Goal: Task Accomplishment & Management: Complete application form

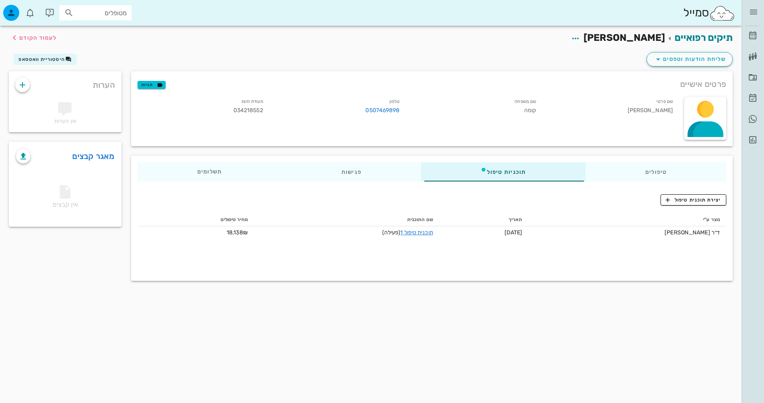
click at [135, 9] on div "סמייל מטופלים" at bounding box center [370, 13] width 741 height 26
click at [120, 15] on input "text" at bounding box center [100, 13] width 51 height 10
type input "[PERSON_NAME]"
click at [118, 30] on div "[PERSON_NAME] 058277575" at bounding box center [82, 30] width 88 height 6
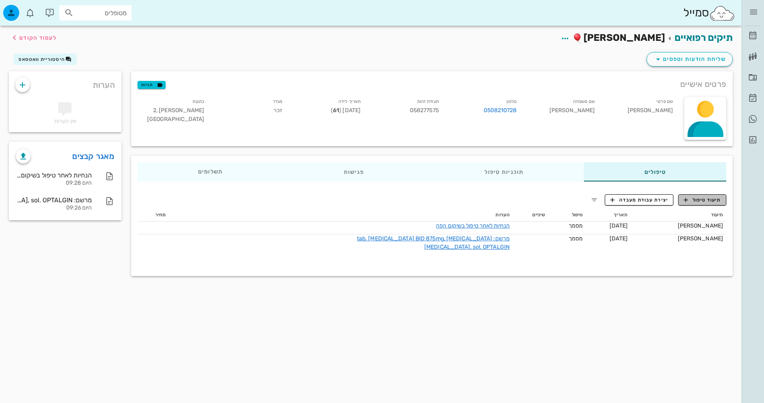
click at [702, 200] on span "תיעוד טיפול" at bounding box center [702, 199] width 37 height 7
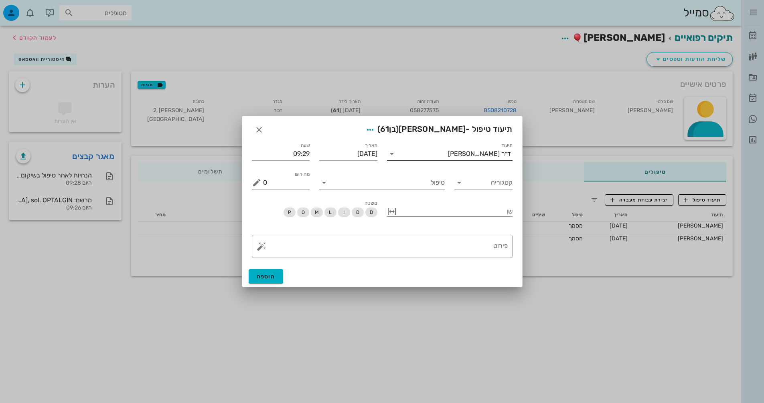
click at [499, 151] on div "ד״ר [PERSON_NAME]" at bounding box center [479, 153] width 63 height 7
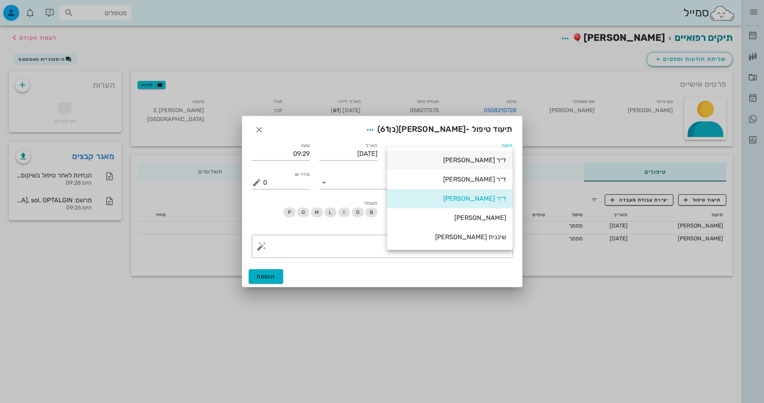
click at [496, 158] on div "ד״ר [PERSON_NAME]" at bounding box center [449, 160] width 113 height 8
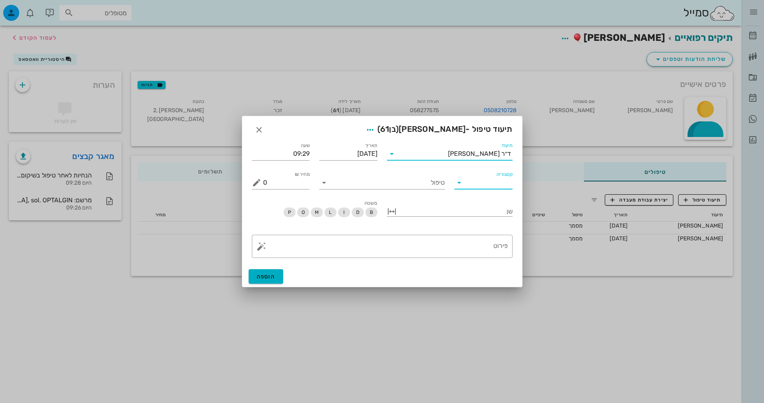
click at [502, 182] on input "קטגוריה" at bounding box center [489, 182] width 45 height 13
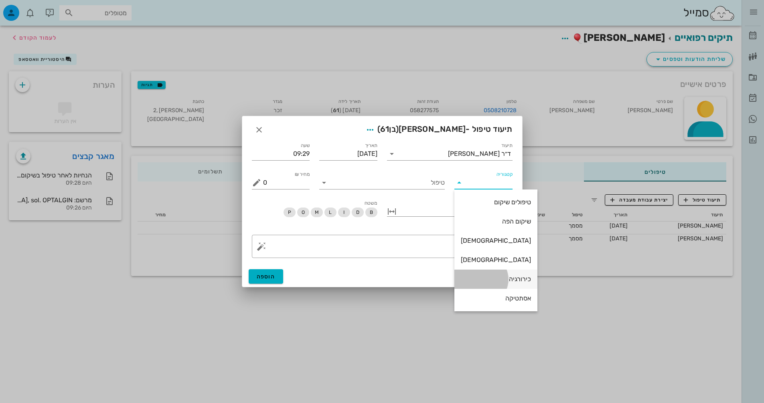
click at [502, 278] on div "כירורגיה" at bounding box center [496, 279] width 70 height 8
type input "כירורגיה"
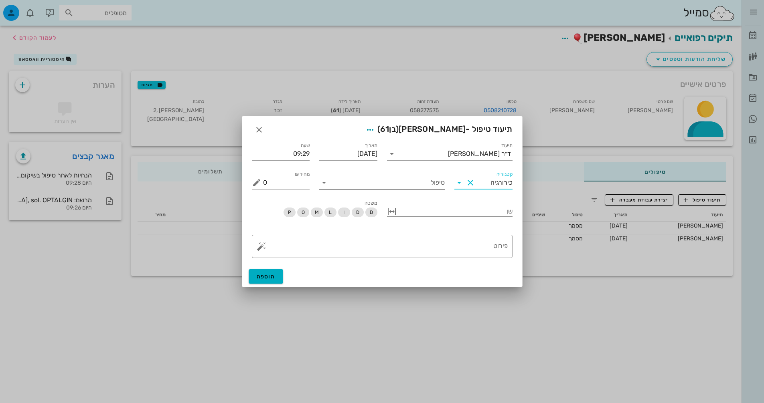
click at [439, 185] on input "טיפול" at bounding box center [387, 182] width 114 height 13
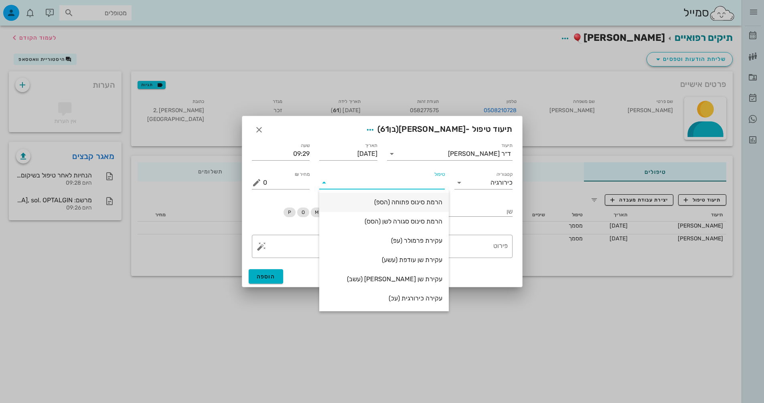
click at [419, 204] on div "הרמת סינוס פתוחה (הספ)" at bounding box center [384, 202] width 117 height 8
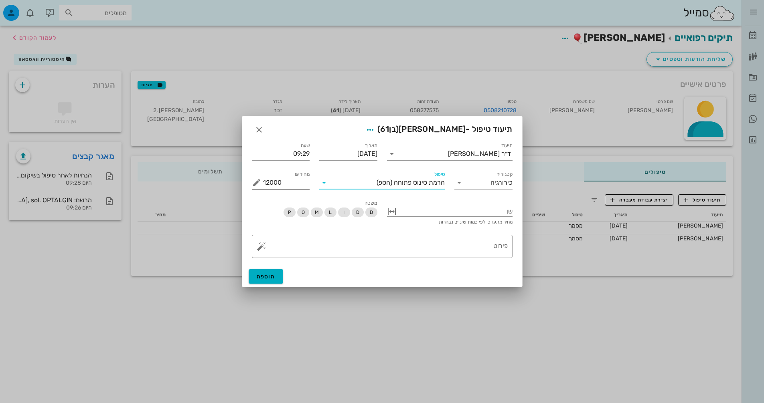
click at [291, 186] on input "12000" at bounding box center [286, 182] width 47 height 13
type input "0"
click at [437, 209] on div at bounding box center [455, 211] width 114 height 10
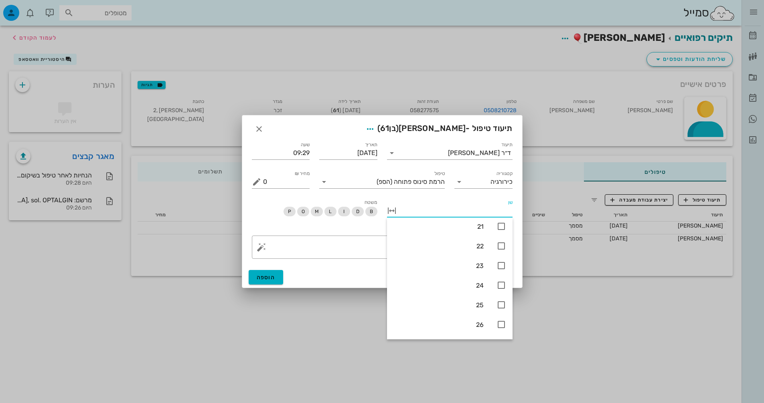
scroll to position [157, 0]
click at [503, 290] on icon at bounding box center [501, 290] width 10 height 10
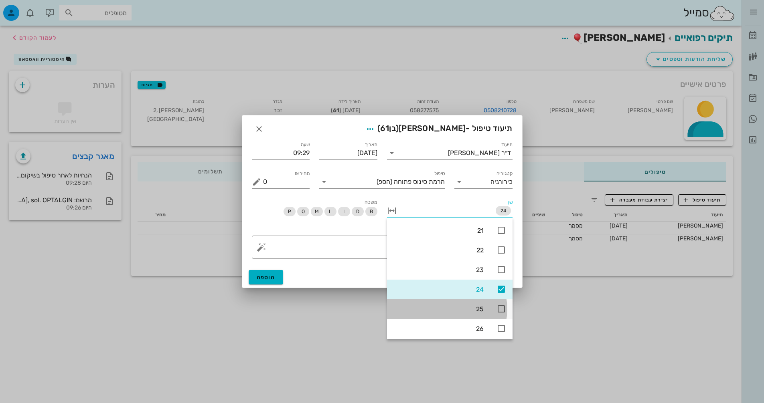
click at [501, 310] on icon at bounding box center [501, 309] width 10 height 10
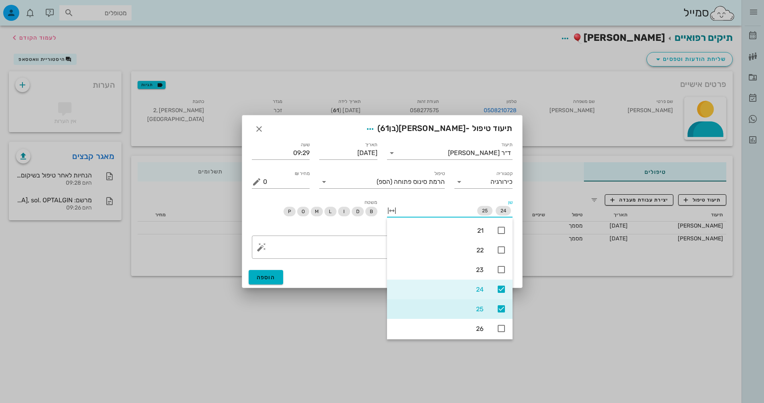
click at [331, 269] on div "הוספה" at bounding box center [382, 277] width 280 height 21
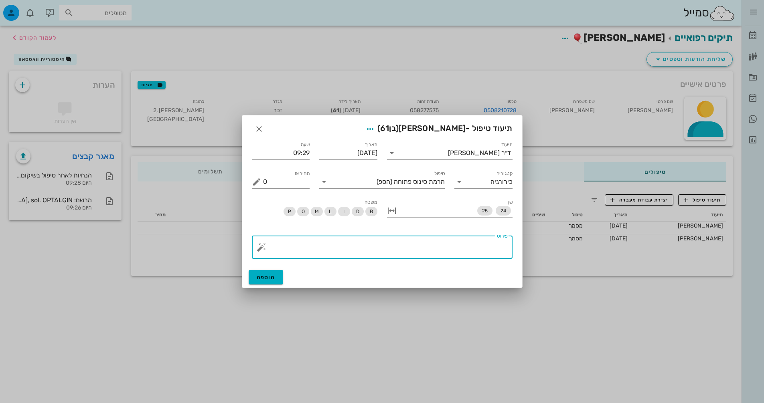
click at [365, 252] on textarea "פירוט" at bounding box center [385, 249] width 245 height 19
click at [261, 245] on button "button" at bounding box center [262, 248] width 10 height 10
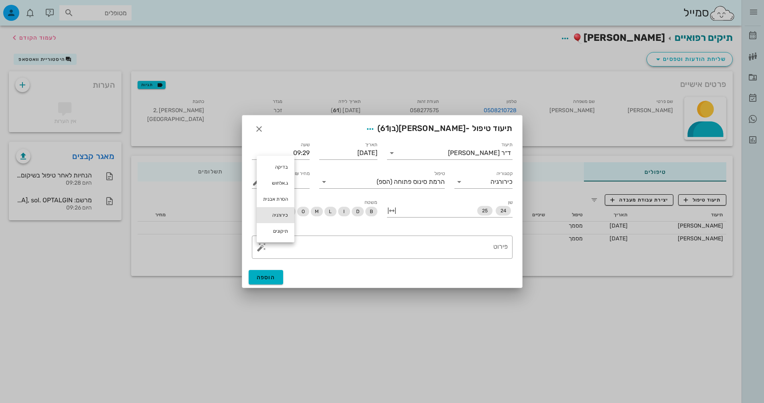
click at [277, 217] on div "כירורגיה" at bounding box center [276, 215] width 38 height 16
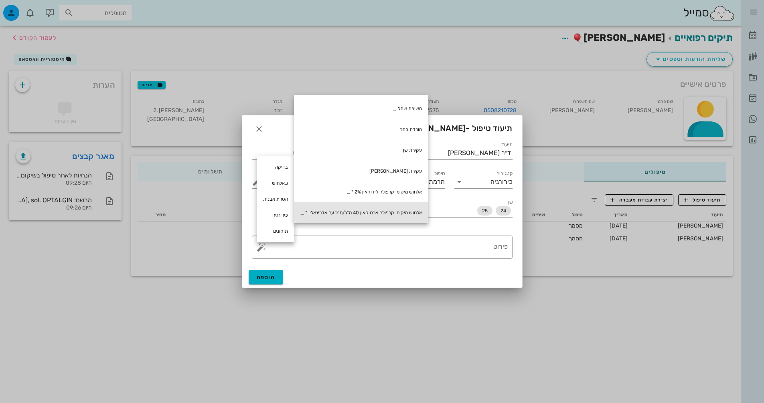
click at [358, 212] on div "אלחוש מיקומי קרפולה ארטיקאין 40 מ״ג/מ״ל עם אדרינאלין * _" at bounding box center [361, 212] width 134 height 21
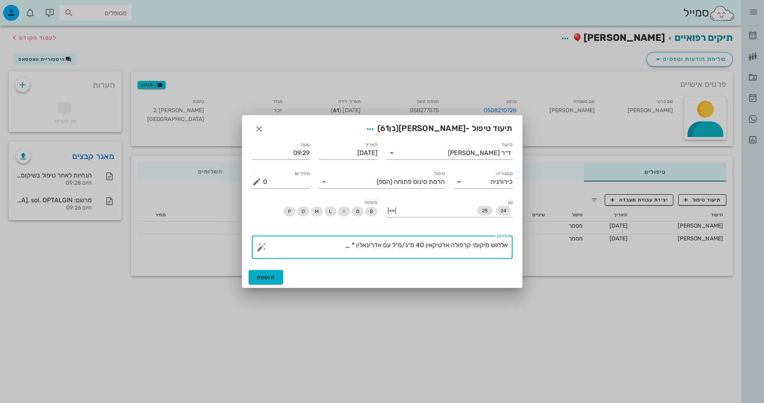
drag, startPoint x: 343, startPoint y: 244, endPoint x: 349, endPoint y: 247, distance: 6.8
click at [349, 247] on textarea "אלחוש מיקומי קרפולה ארטיקאין 40 מ״ג/מ״ל עם אדרינאלין * _" at bounding box center [385, 249] width 245 height 19
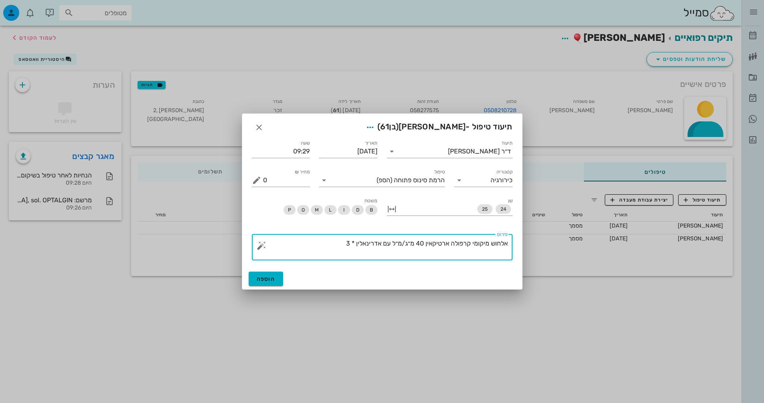
click at [264, 252] on textarea "אלחוש מיקומי קרפולה ארטיקאין 40 מ״ג/מ״ל עם אדרינאלין * 3" at bounding box center [385, 249] width 245 height 22
click at [261, 243] on button "button" at bounding box center [262, 246] width 10 height 10
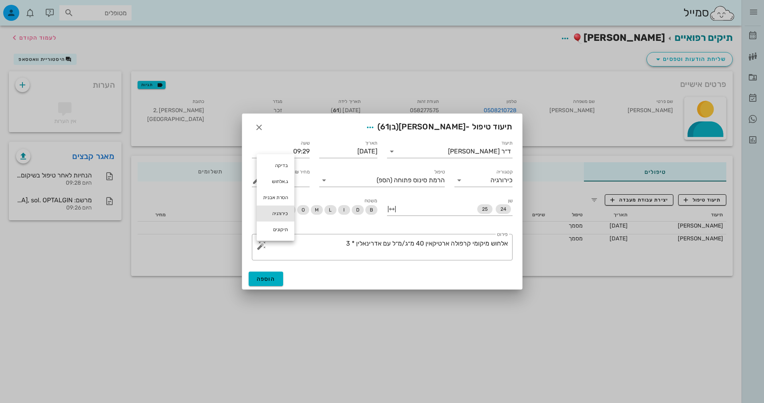
click at [268, 218] on div "כירורגיה" at bounding box center [276, 214] width 38 height 16
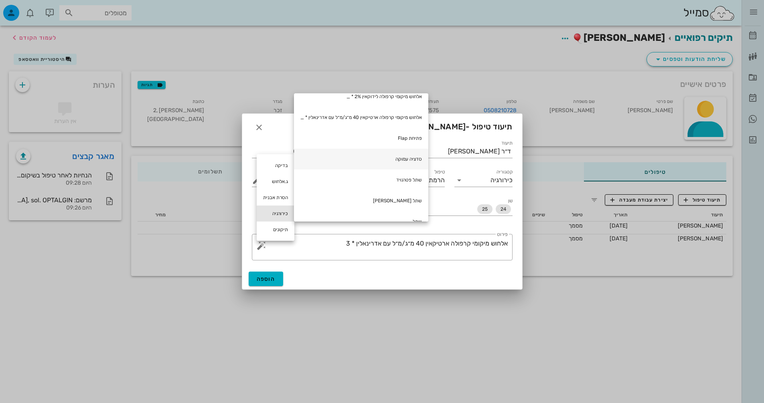
scroll to position [80, 0]
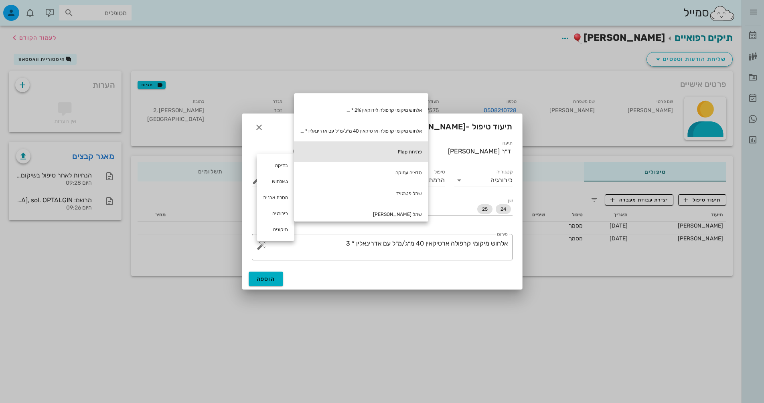
click at [403, 151] on div "פתיחת Flap" at bounding box center [361, 152] width 134 height 21
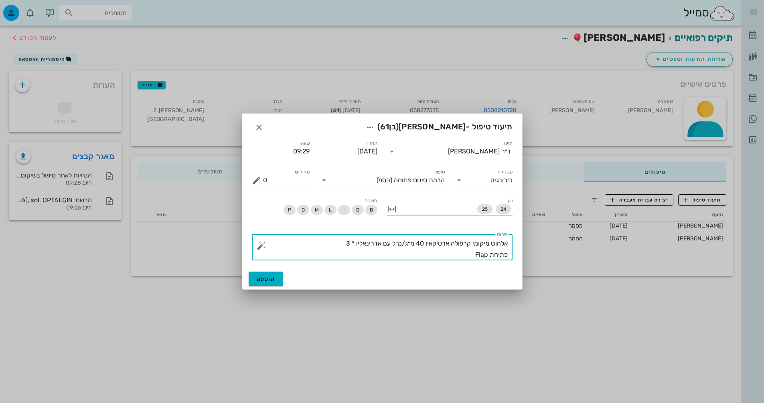
click at [258, 244] on button "button" at bounding box center [262, 246] width 10 height 10
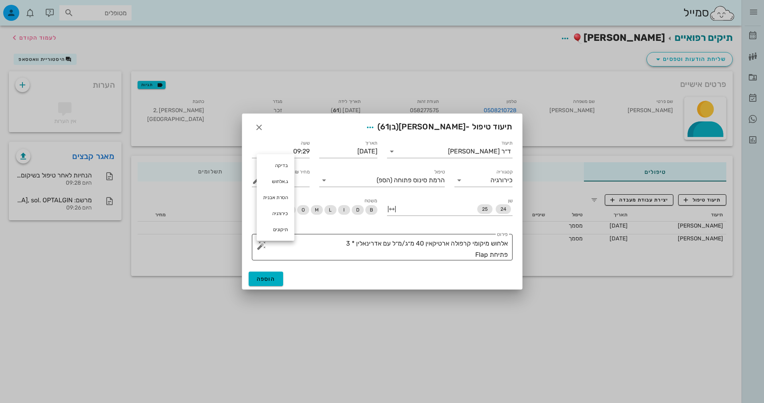
click at [475, 255] on textarea "אלחוש מיקומי קרפולה ארטיקאין 40 מ״ג/מ״ל עם אדרינאלין * 3 פתיחת Flap" at bounding box center [385, 249] width 245 height 22
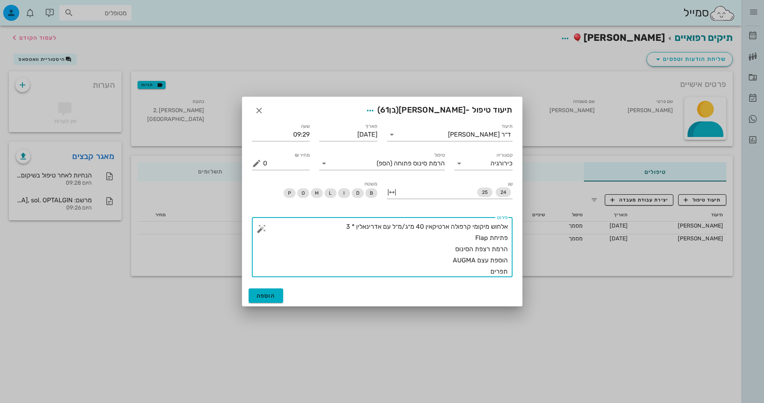
click at [349, 227] on textarea "אלחוש מיקומי קרפולה ארטיקאין 40 מ״ג/מ״ל עם אדרינאלין * 3 פתיחת Flap הרמת רצפת ה…" at bounding box center [385, 249] width 245 height 56
click at [448, 259] on textarea "אלחוש מיקומי קרפולה ארטיקאין 40 מ״ג/מ״ל עם אדרינאלין * 3 פתיחת Flap הרמת רצפת ה…" at bounding box center [385, 249] width 245 height 56
click at [482, 271] on textarea "אלחוש מיקומי קרפולה ארטיקאין 40 מ״ג/מ״ל עם אדרינאלין * 3 פתיחת Flap הרמת רצפת ה…" at bounding box center [385, 249] width 245 height 56
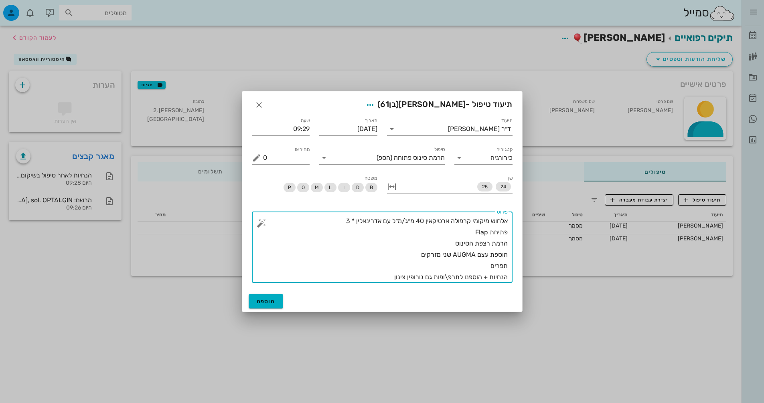
click at [448, 276] on textarea "אלחוש מיקומי קרפולה ארטיקאין 40 מ״ג/מ״ל עם אדרינאלין * 3 פתיחת Flap הרמת רצפת ה…" at bounding box center [385, 249] width 245 height 67
click at [444, 276] on textarea "אלחוש מיקומי קרפולה ארטיקאין 40 מ״ג/מ״ל עם אדרינאלין * 3 פתיחת Flap הרמת רצפת ה…" at bounding box center [385, 249] width 245 height 67
click at [396, 279] on textarea "אלחוש מיקומי קרפולה ארטיקאין 40 מ״ג/מ״ל עם אדרינאלין * 3 פתיחת Flap הרמת רצפת ה…" at bounding box center [385, 249] width 245 height 67
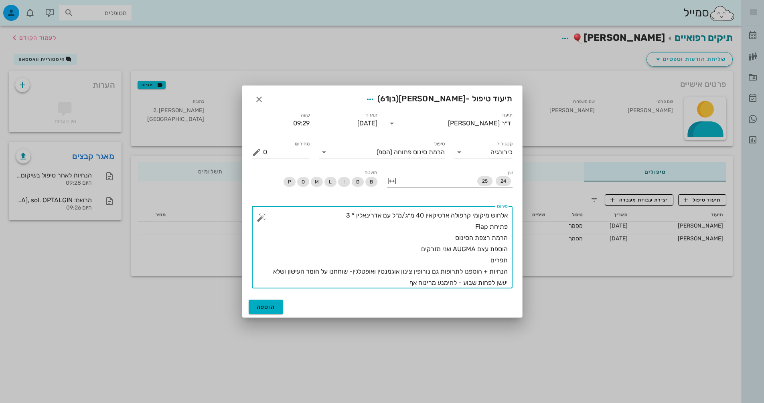
click at [428, 285] on textarea "אלחוש מיקומי קרפולה ארטיקאין 40 מ״ג/מ״ל עם אדרינאלין * 3 פתיחת Flap הרמת רצפת ה…" at bounding box center [385, 249] width 245 height 79
click at [400, 285] on textarea "אלחוש מיקומי קרפולה ארטיקאין 40 מ״ג/מ״ל עם אדרינאלין * 3 פתיחת Flap הרמת רצפת ה…" at bounding box center [385, 249] width 245 height 79
type textarea "אלחוש מיקומי קרפולה ארטיקאין 40 מ״ג/מ״ל עם אדרינאלין * 3 פתיחת Flap הרמת רצפת ה…"
click at [273, 308] on span "הוספה" at bounding box center [266, 307] width 19 height 7
